Goal: Check status: Check status

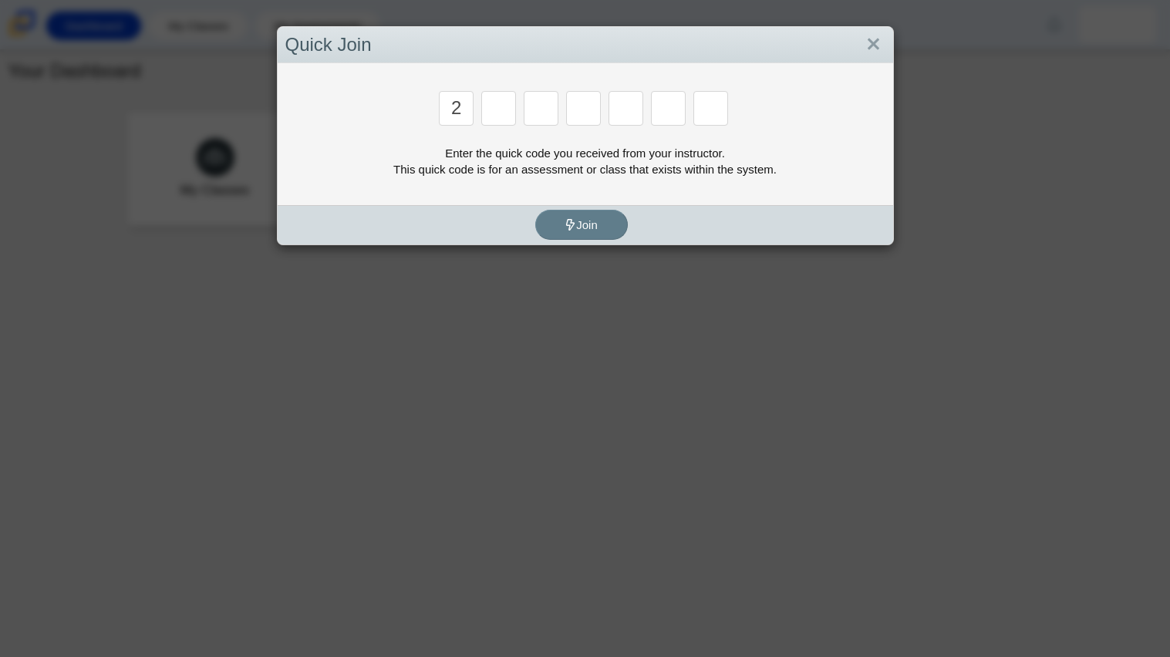
type input "2"
type input "c"
type input "u"
type input "p"
type input "s"
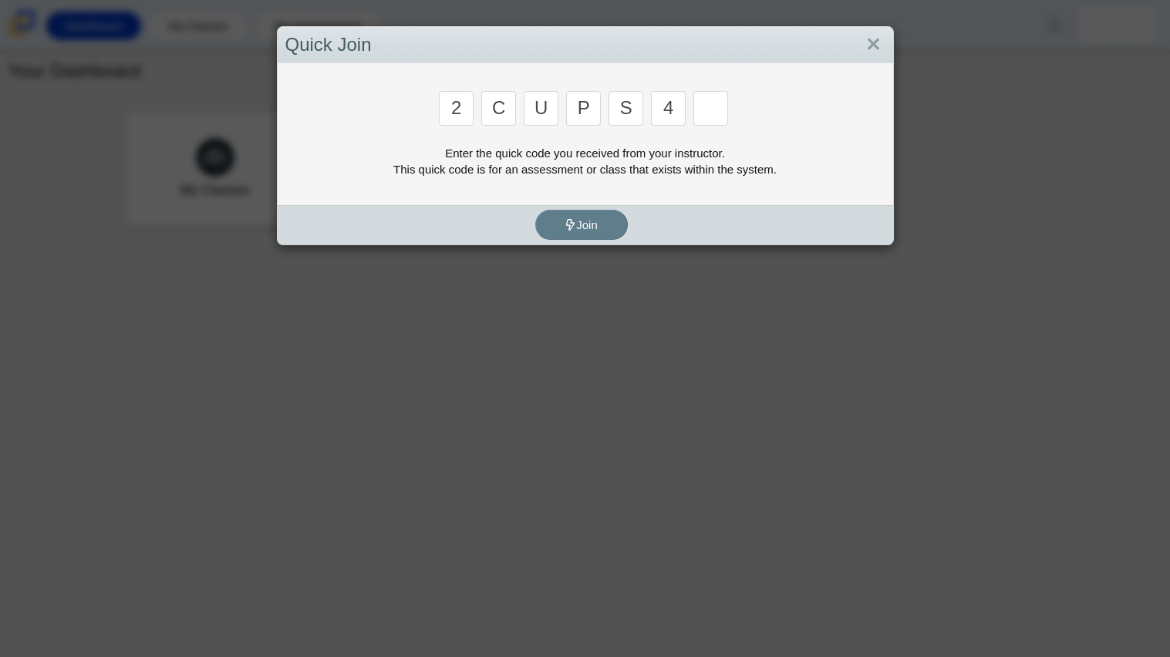
type input "4"
type input "a"
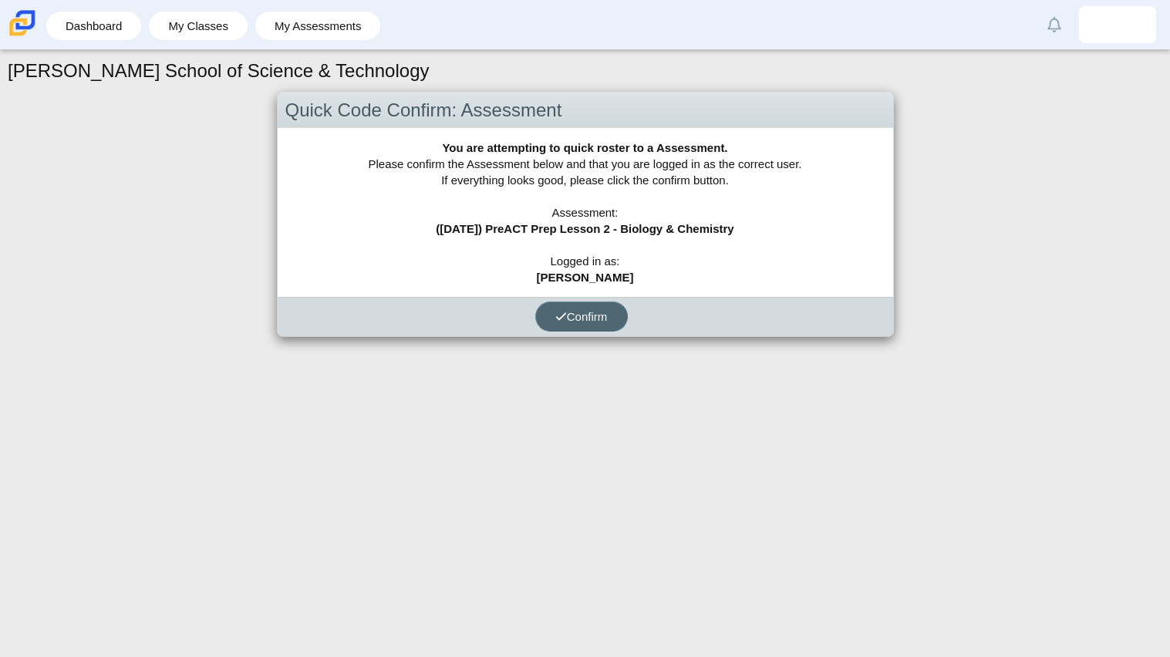
click at [546, 311] on button "Confirm" at bounding box center [581, 316] width 93 height 30
